Goal: Navigation & Orientation: Find specific page/section

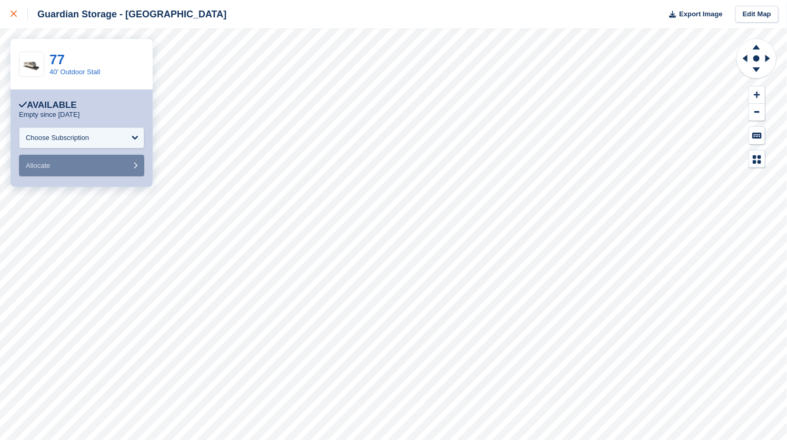
click at [15, 16] on icon at bounding box center [14, 14] width 6 height 6
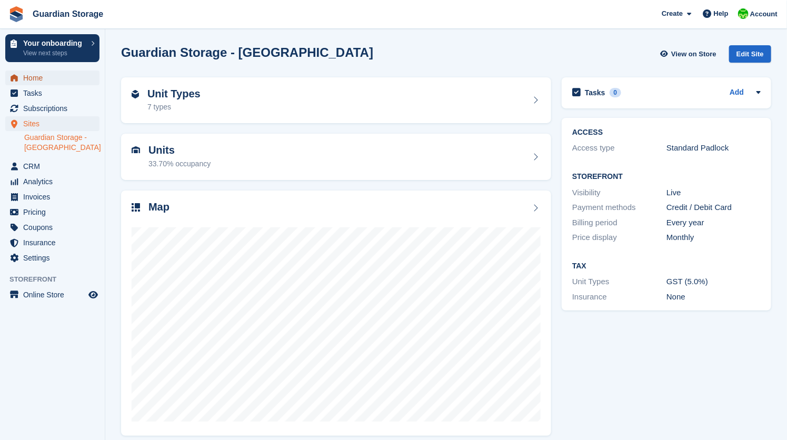
click at [49, 79] on span "Home" at bounding box center [54, 78] width 63 height 15
